Goal: Information Seeking & Learning: Learn about a topic

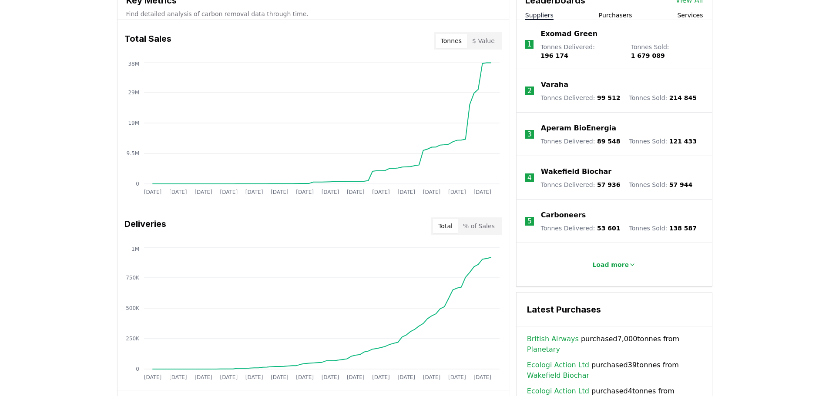
scroll to position [348, 0]
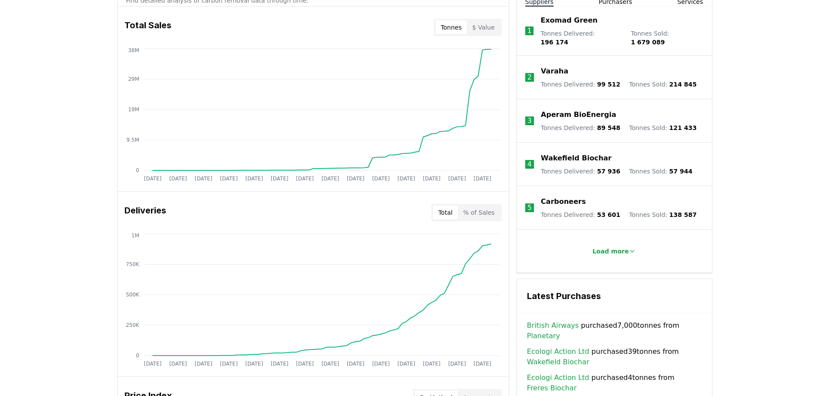
click at [471, 211] on button "% of Sales" at bounding box center [479, 213] width 42 height 14
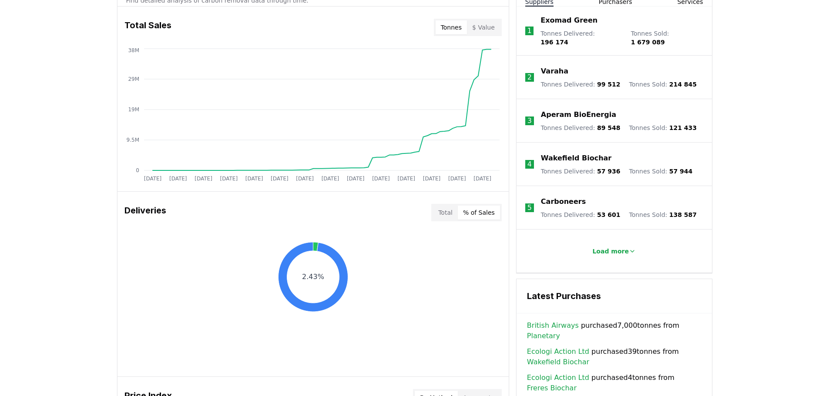
click at [442, 214] on button "Total" at bounding box center [445, 213] width 25 height 14
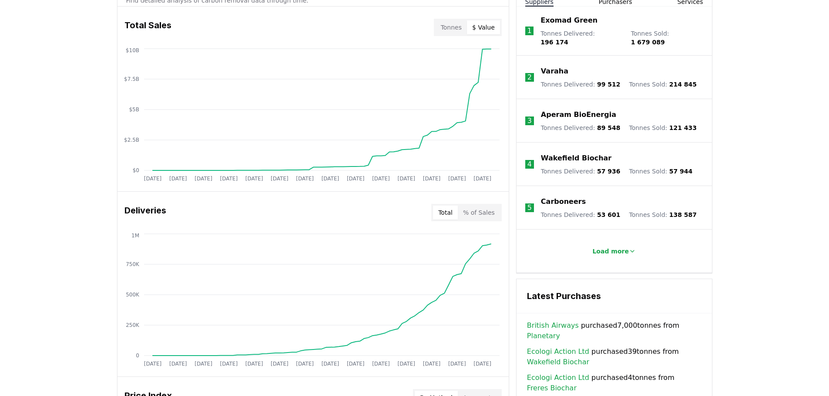
click at [483, 27] on button "$ Value" at bounding box center [483, 27] width 33 height 14
click at [455, 27] on button "Tonnes" at bounding box center [450, 27] width 31 height 14
click at [481, 29] on button "$ Value" at bounding box center [483, 27] width 33 height 14
click at [449, 29] on button "Tonnes" at bounding box center [450, 27] width 31 height 14
click at [601, 247] on p "Load more" at bounding box center [610, 251] width 37 height 9
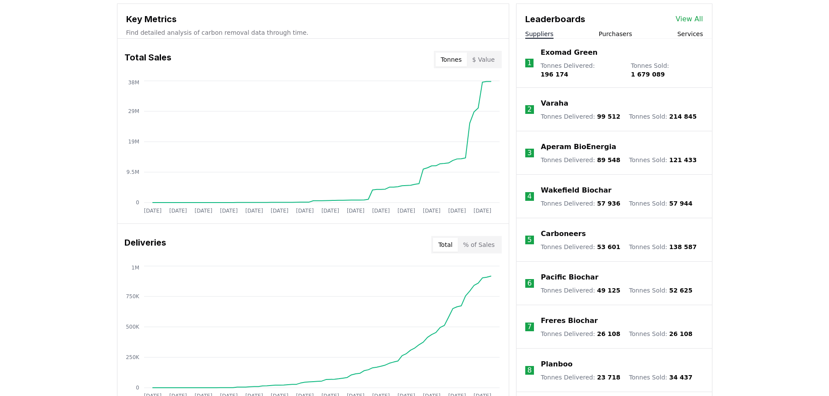
scroll to position [174, 0]
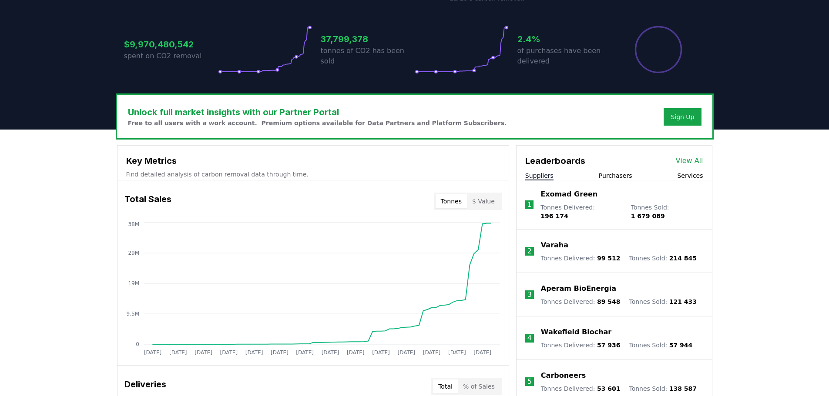
click at [621, 177] on button "Purchasers" at bounding box center [615, 175] width 33 height 9
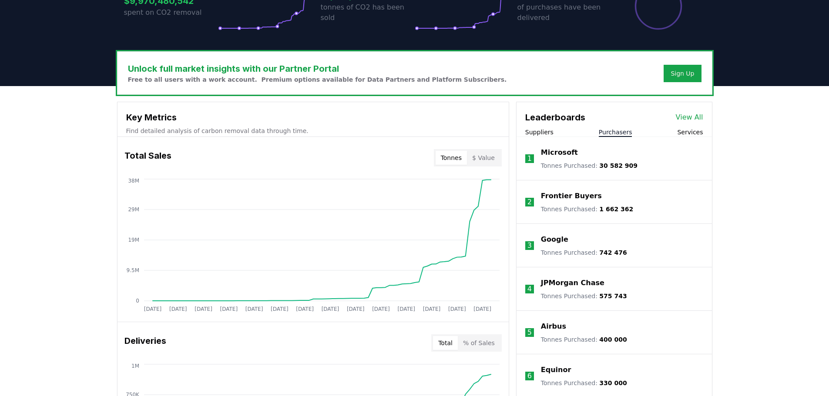
scroll to position [261, 0]
